Goal: Connect with others: Participate in discussion

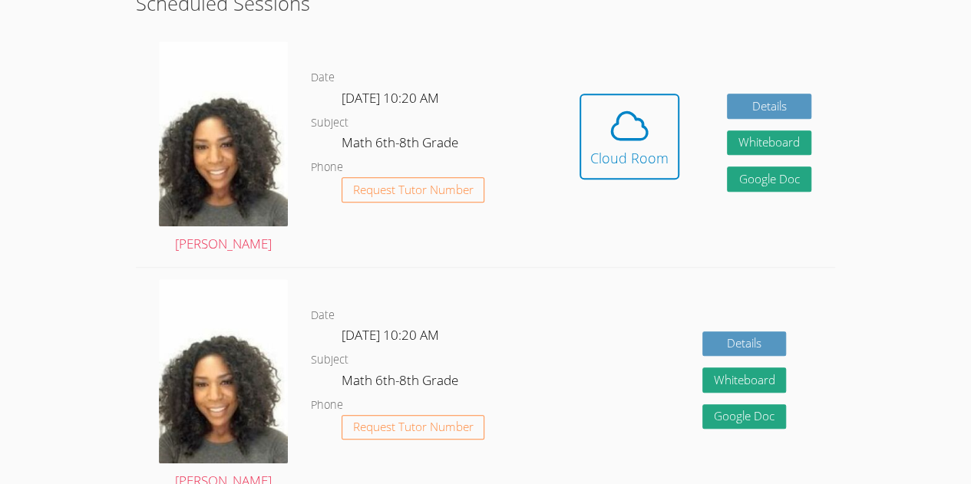
scroll to position [415, 0]
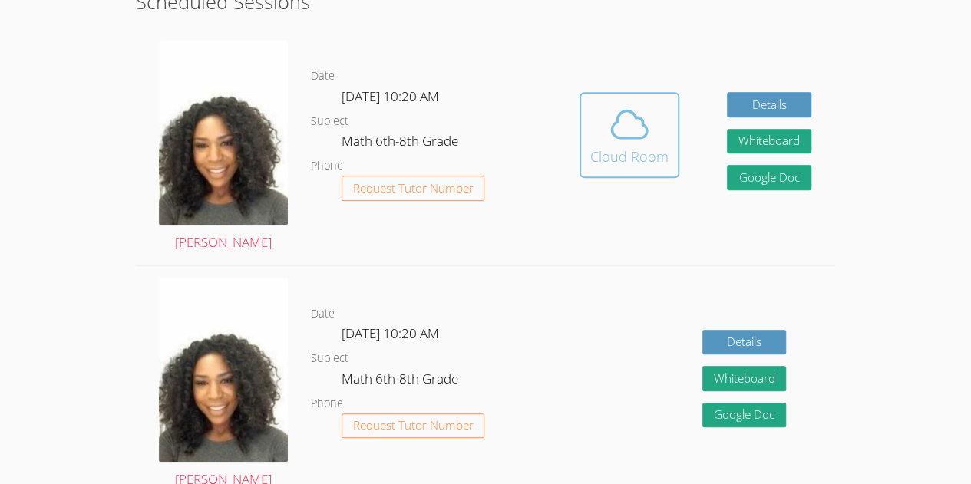
click at [664, 160] on div "Cloud Room" at bounding box center [629, 156] width 78 height 21
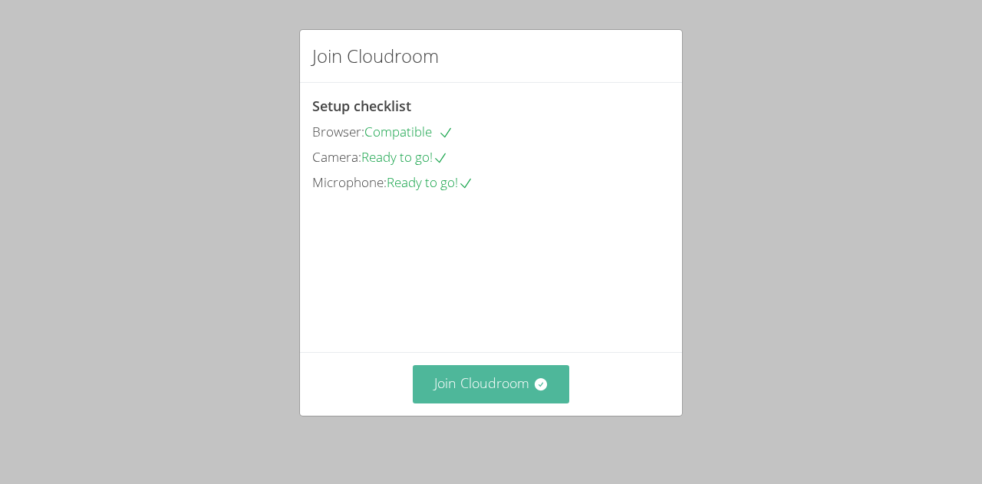
click at [516, 381] on button "Join Cloudroom" at bounding box center [491, 384] width 157 height 38
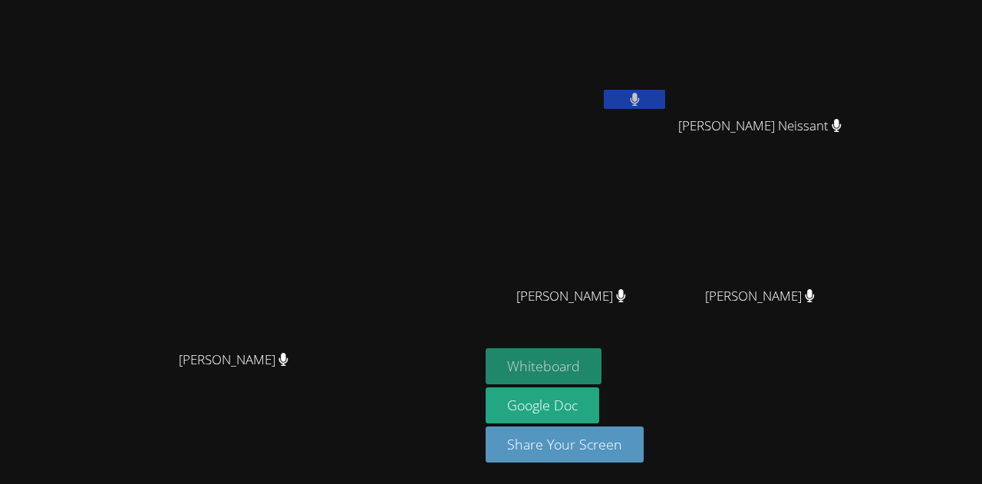
click at [602, 368] on button "Whiteboard" at bounding box center [544, 366] width 116 height 36
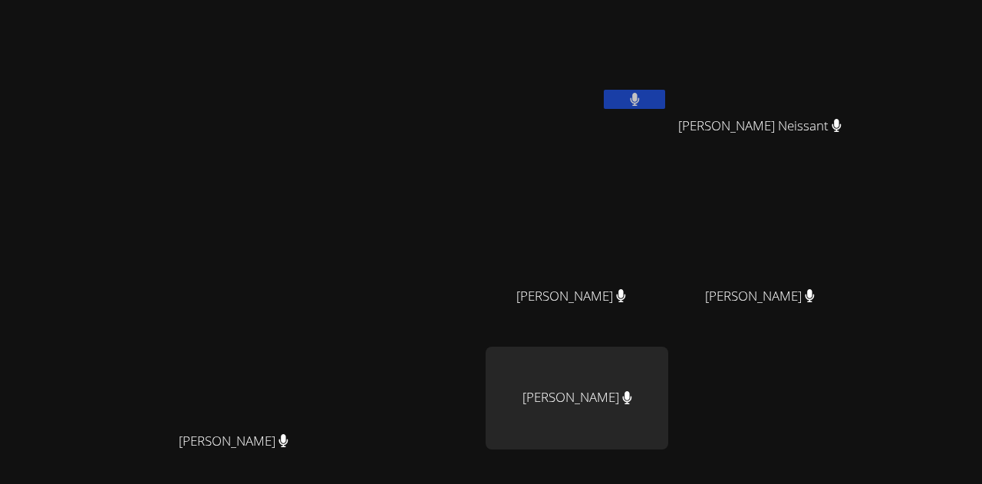
scroll to position [160, 0]
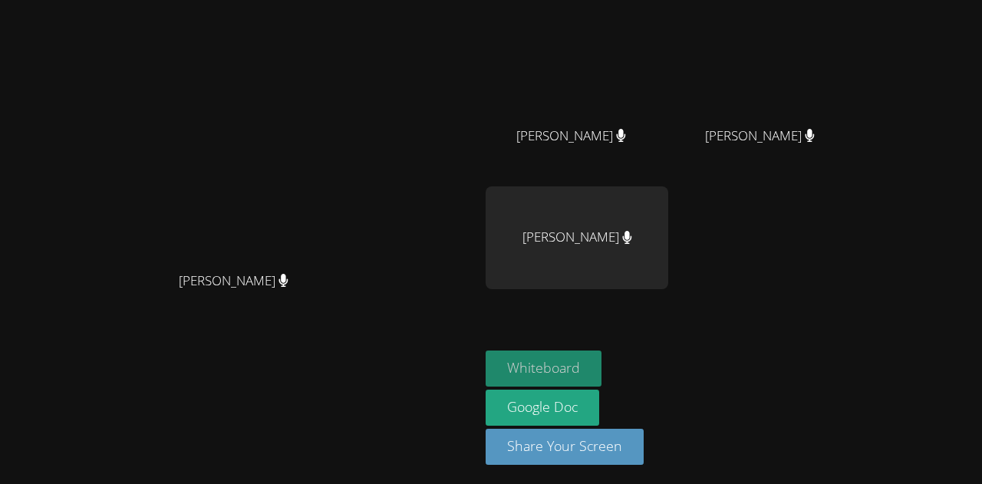
click at [602, 374] on button "Whiteboard" at bounding box center [544, 369] width 116 height 36
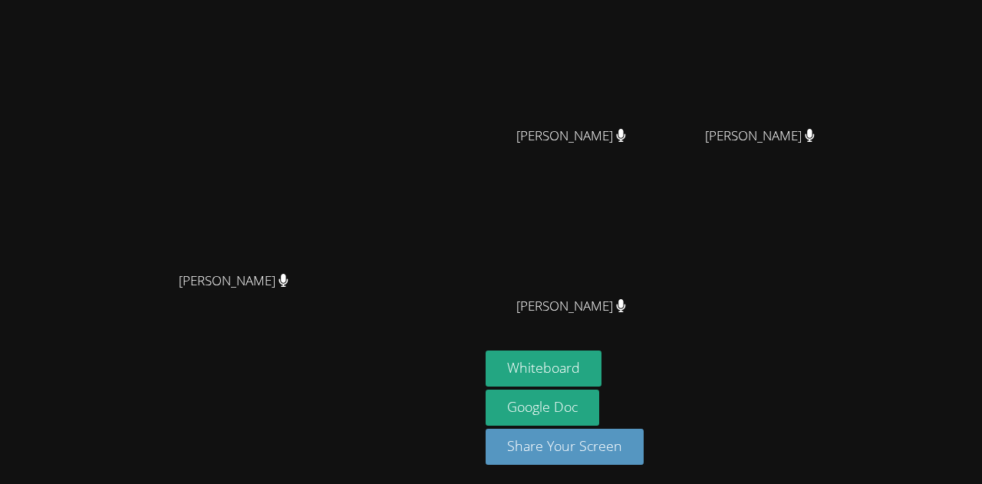
scroll to position [0, 0]
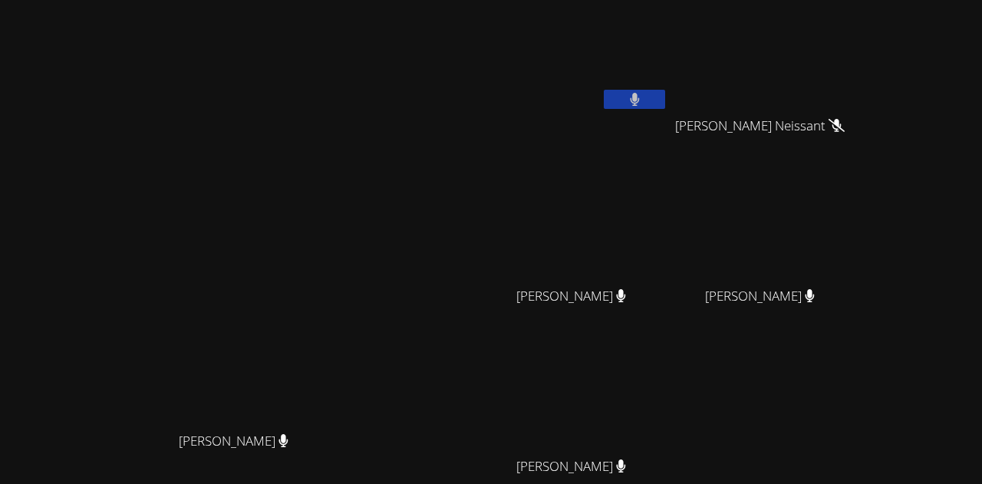
click at [668, 162] on div "Christ Fenelon" at bounding box center [577, 88] width 183 height 164
click at [640, 102] on icon at bounding box center [635, 99] width 10 height 13
click at [643, 97] on icon at bounding box center [635, 99] width 16 height 13
